Goal: Task Accomplishment & Management: Complete application form

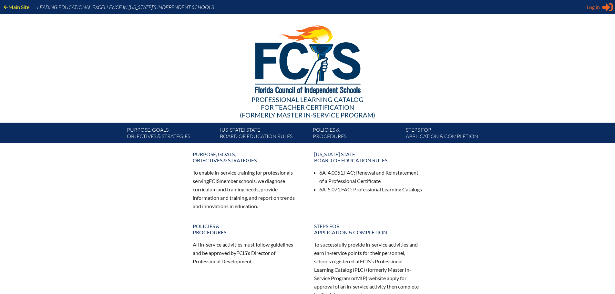
type input "[EMAIL_ADDRESS][DOMAIN_NAME]"
click at [594, 8] on span "Log in" at bounding box center [593, 7] width 13 height 8
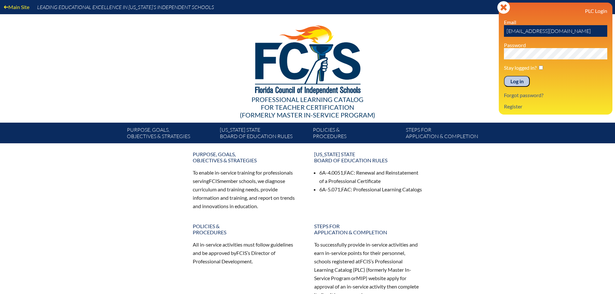
click at [516, 80] on input "Log in" at bounding box center [517, 81] width 26 height 11
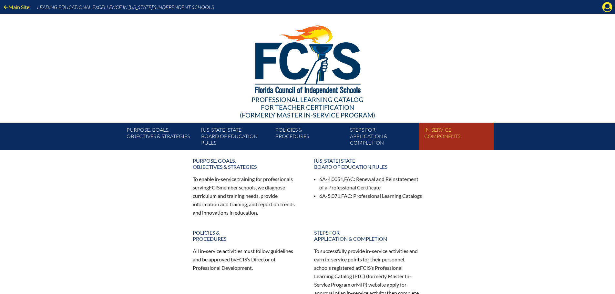
click at [443, 134] on link "In-service components" at bounding box center [459, 137] width 74 height 25
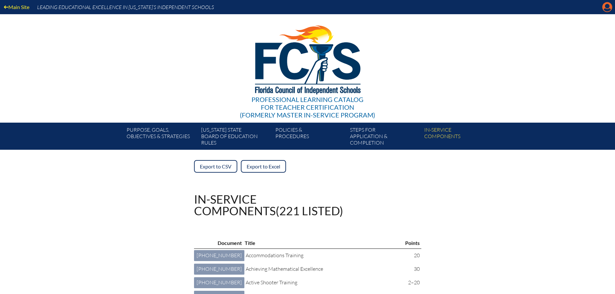
click at [606, 6] on icon "Manage account" at bounding box center [607, 7] width 10 height 10
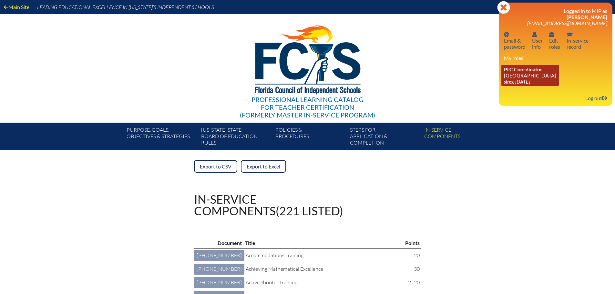
click at [530, 79] on icon "since [DATE]" at bounding box center [517, 82] width 26 height 6
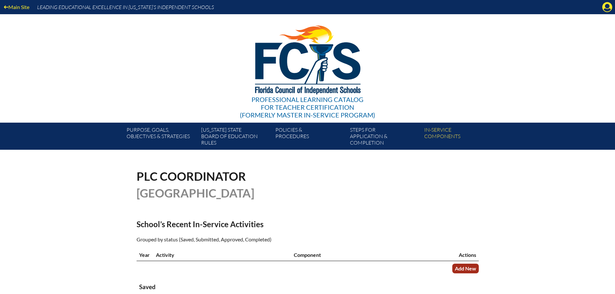
click at [457, 270] on link "Add New" at bounding box center [466, 268] width 26 height 9
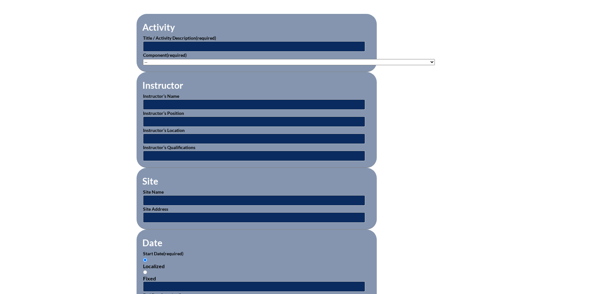
scroll to position [226, 0]
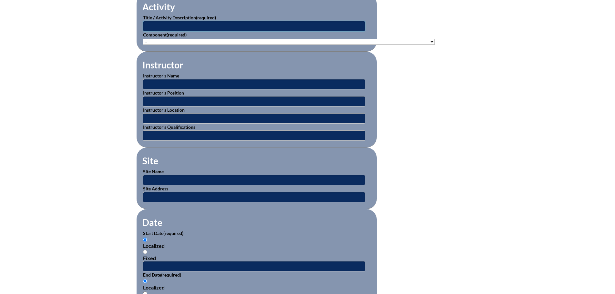
click at [253, 23] on input "text" at bounding box center [254, 26] width 222 height 10
type input "+Reading Challenges 1: [MEDICAL_DATA] and More (SWD)"
click at [224, 40] on select"]"] "-- [PHONE_NUMBER]: Appropriate Art Activities [PHONE_NUMBER]: Concept and Art P…" at bounding box center [289, 42] width 292 height 6
select select"]"] "125926"
click at [143, 39] on select"]"] "-- [PHONE_NUMBER]: Appropriate Art Activities [PHONE_NUMBER]: Concept and Art P…" at bounding box center [289, 42] width 292 height 6
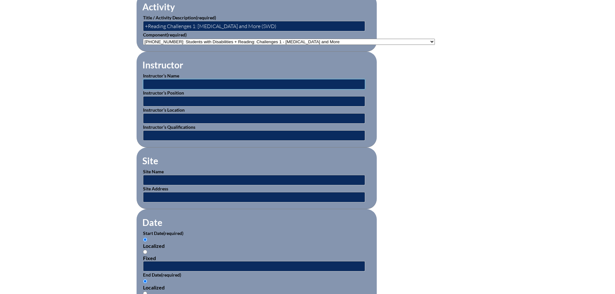
click at [227, 83] on input "text" at bounding box center [254, 84] width 222 height 10
type input "Unknown"
click at [211, 101] on input "text" at bounding box center [254, 101] width 222 height 10
type input "Instructor"
click at [202, 115] on input "text" at bounding box center [254, 118] width 222 height 10
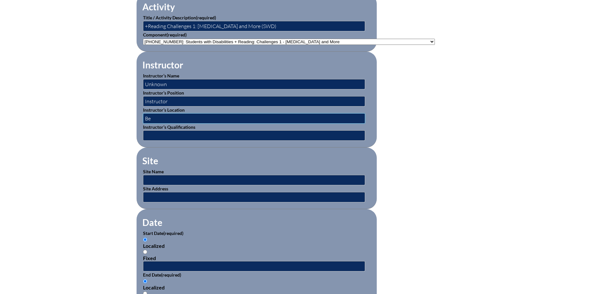
type input "B"
type input "Online"
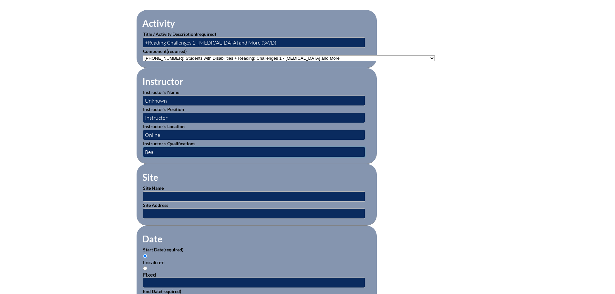
scroll to position [194, 0]
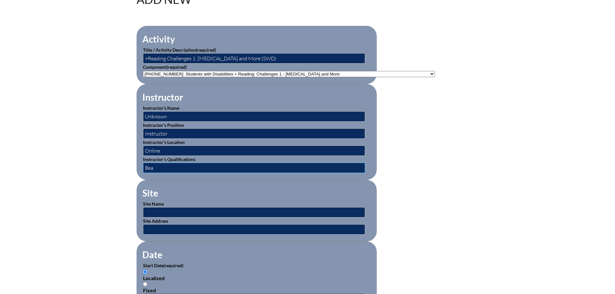
click at [182, 167] on input "Bea" at bounding box center [254, 168] width 222 height 10
type input "Beacon Educator"
click at [175, 211] on input "text" at bounding box center [254, 212] width 222 height 10
type input "Online"
click at [174, 225] on input "text" at bounding box center [254, 230] width 222 height 10
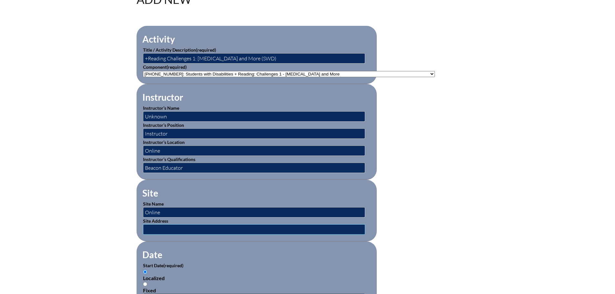
type input "[GEOGRAPHIC_DATA], [GEOGRAPHIC_DATA]"
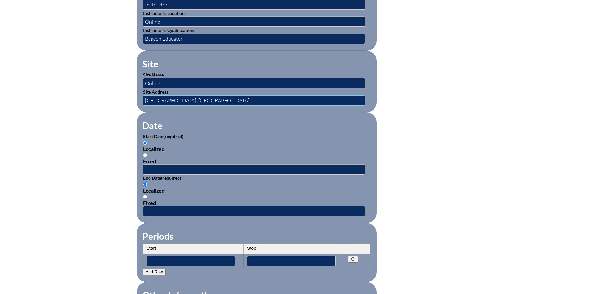
scroll to position [355, 0]
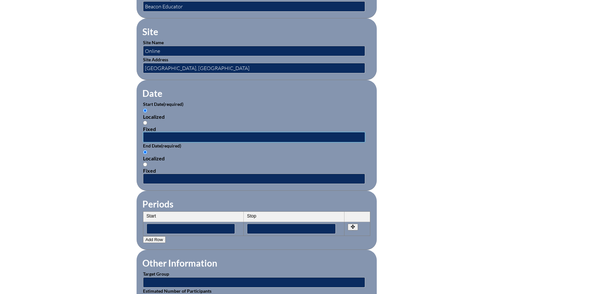
click at [162, 132] on input "text" at bounding box center [254, 137] width 222 height 10
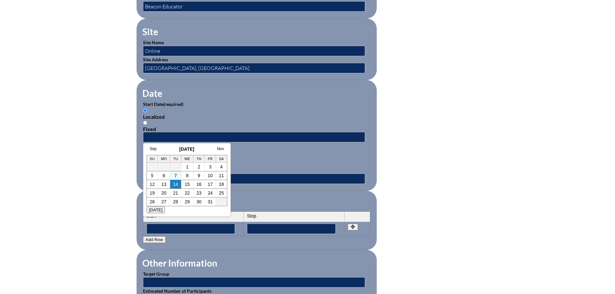
click at [171, 176] on td "7" at bounding box center [175, 176] width 11 height 9
click at [174, 176] on link "7" at bounding box center [175, 175] width 3 height 5
type input "2025-10-07 8:41 AM"
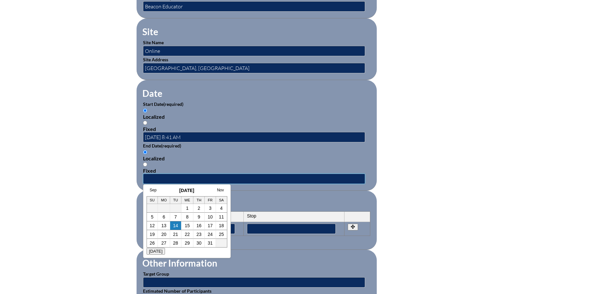
click at [173, 175] on input "text" at bounding box center [254, 179] width 222 height 10
click at [173, 218] on td "7" at bounding box center [175, 217] width 11 height 9
click at [174, 217] on link "7" at bounding box center [175, 217] width 3 height 5
type input "2025-10-07 8:41 AM"
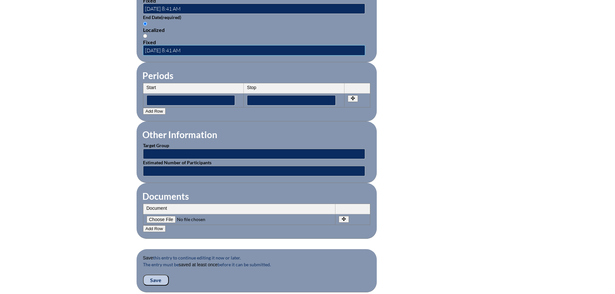
scroll to position [485, 0]
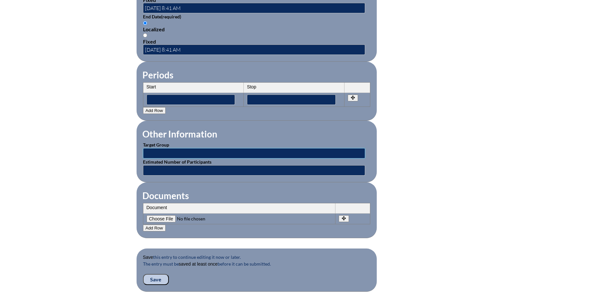
click at [208, 149] on input "text" at bounding box center [254, 153] width 222 height 10
type input "Teachers"
type input "Unknown"
click at [164, 216] on input"] "file" at bounding box center [191, 218] width 88 height 7
type input"] "C:\fakepath\K Walker - CompletionCertificate Beacon Reading 1.pdf"
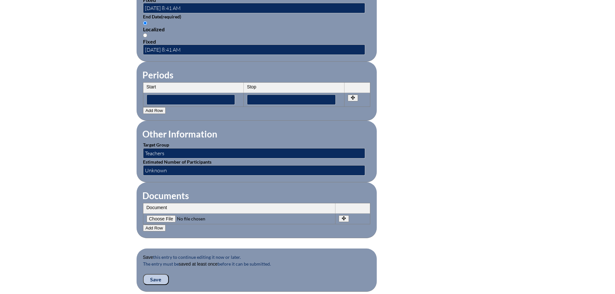
click at [157, 277] on input "Save" at bounding box center [156, 279] width 26 height 11
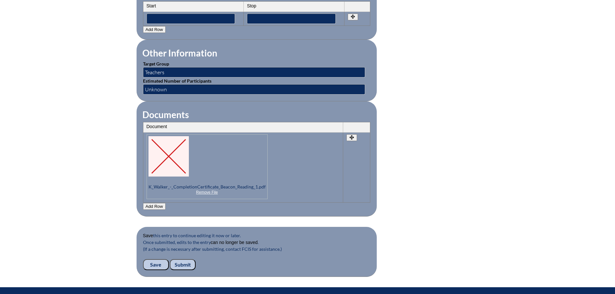
scroll to position [614, 0]
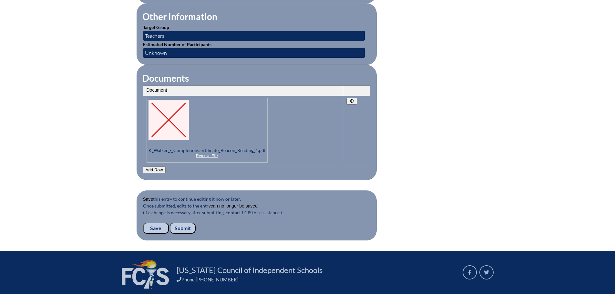
click at [184, 223] on input "Submit" at bounding box center [183, 228] width 26 height 11
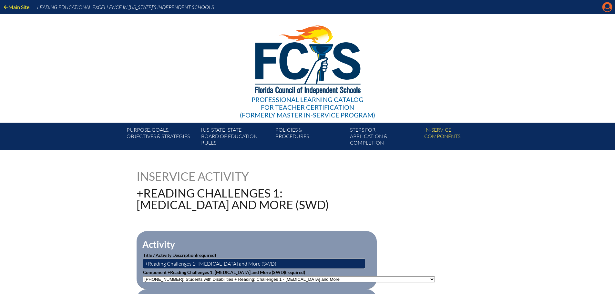
click at [611, 9] on icon at bounding box center [608, 7] width 10 height 10
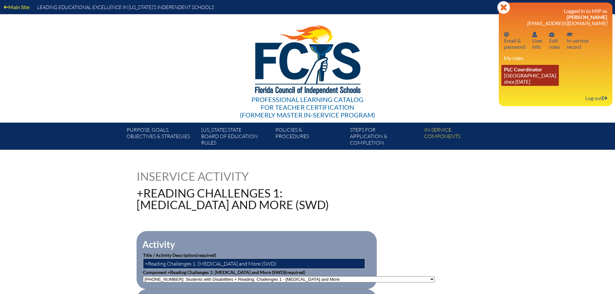
click at [507, 80] on icon "since [DATE]" at bounding box center [517, 82] width 26 height 6
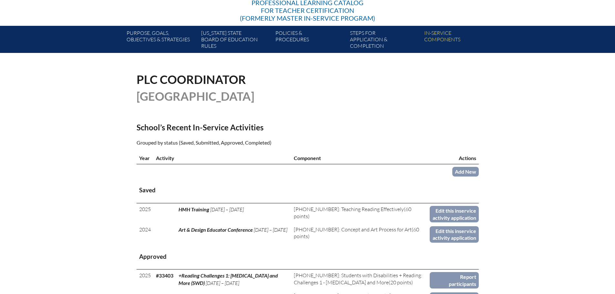
scroll to position [162, 0]
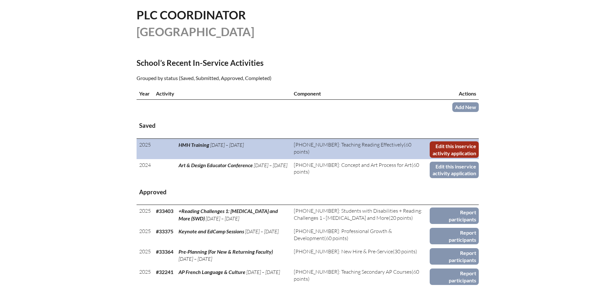
click at [440, 143] on link "Edit this inservice activity application" at bounding box center [454, 149] width 49 height 16
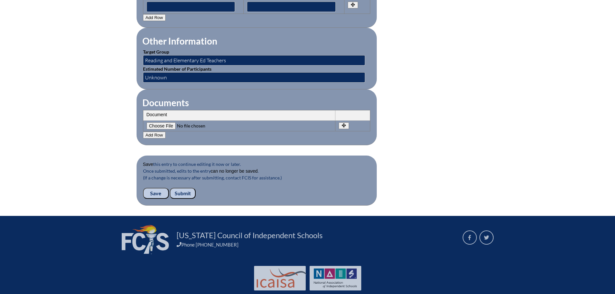
scroll to position [581, 0]
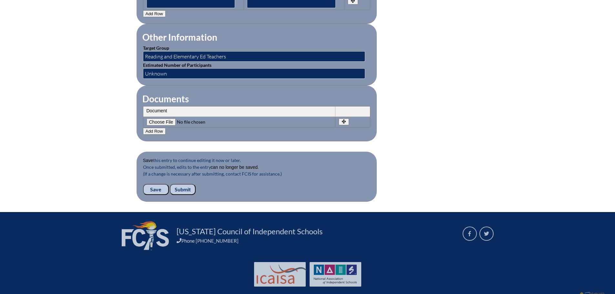
click at [162, 119] on input"] "file" at bounding box center [191, 122] width 88 height 7
type input"] "C:\fakepath\DVillalba-HMH Cert.pdf"
click at [159, 185] on input "Save" at bounding box center [156, 189] width 26 height 11
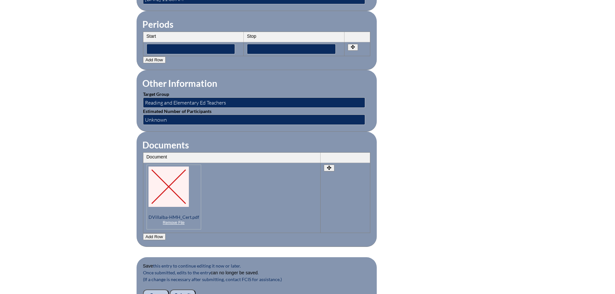
scroll to position [549, 0]
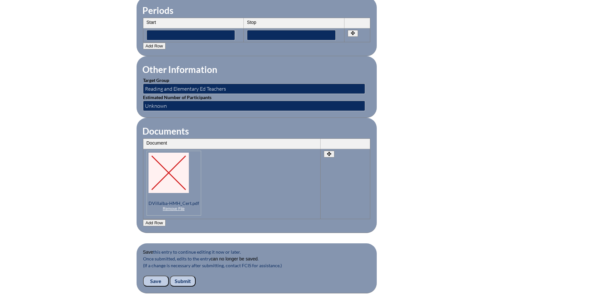
click at [177, 276] on input "Submit" at bounding box center [183, 281] width 26 height 11
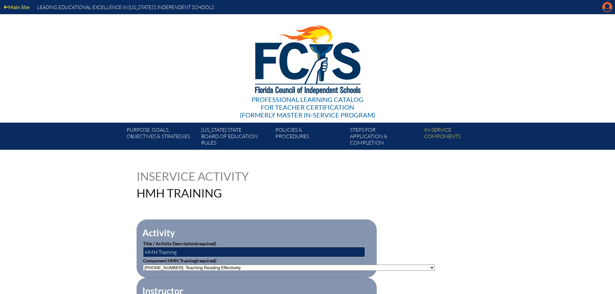
click at [604, 8] on icon at bounding box center [608, 7] width 10 height 10
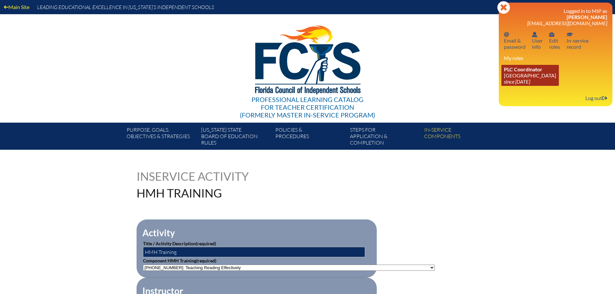
click at [508, 82] on icon "since [DATE]" at bounding box center [517, 82] width 26 height 6
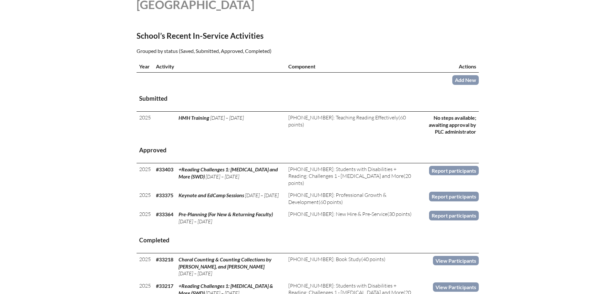
scroll to position [258, 0]
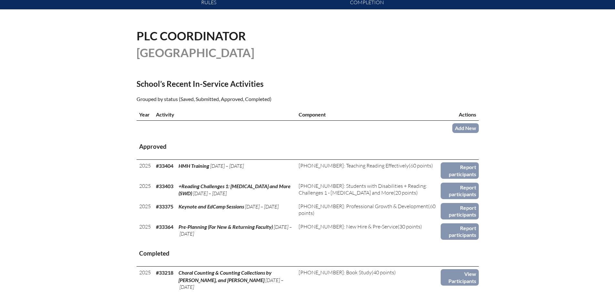
scroll to position [129, 0]
